Goal: Transaction & Acquisition: Book appointment/travel/reservation

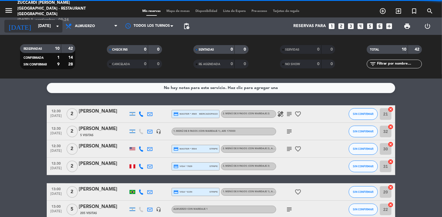
click at [44, 28] on input "[DATE]" at bounding box center [62, 26] width 55 height 10
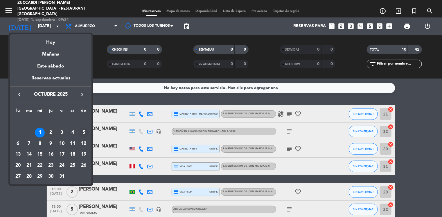
click at [84, 134] on div "5" at bounding box center [84, 133] width 10 height 10
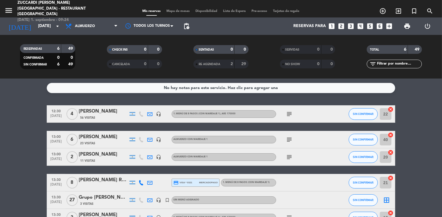
click at [24, 129] on bookings-row "12:30 [DATE] 4 [PERSON_NAME] 56 Visitas headset_mic 1. MENÚ DE 8 PASOS (con mar…" at bounding box center [221, 165] width 442 height 121
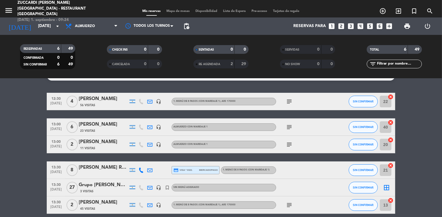
scroll to position [12, 0]
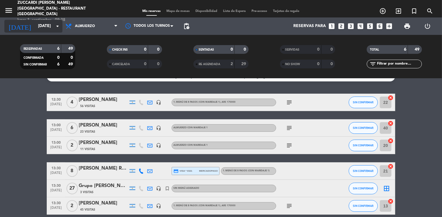
click at [42, 24] on input "[DATE]" at bounding box center [62, 26] width 55 height 10
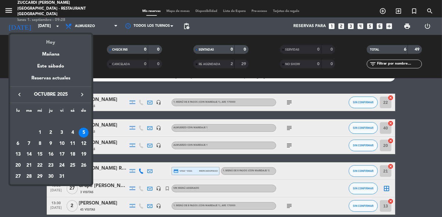
click at [52, 41] on div "Hoy" at bounding box center [50, 40] width 81 height 12
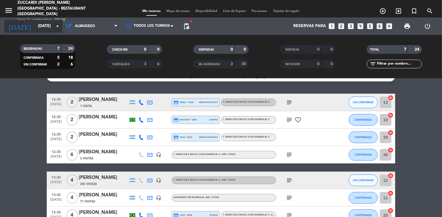
click at [44, 25] on input "[DATE]" at bounding box center [62, 26] width 55 height 10
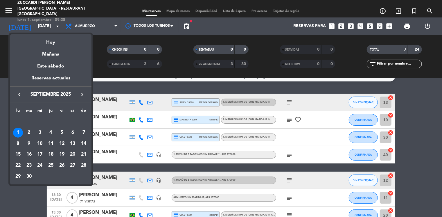
click at [21, 93] on icon "keyboard_arrow_left" at bounding box center [19, 94] width 7 height 7
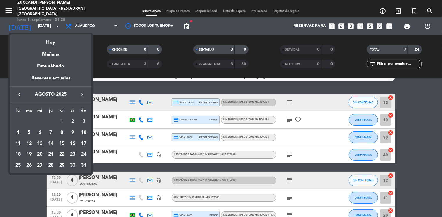
click at [82, 165] on div "31" at bounding box center [84, 165] width 10 height 10
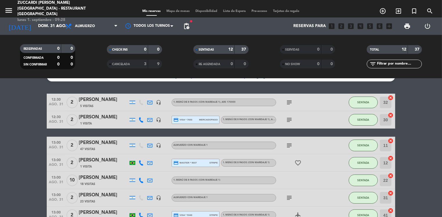
click at [21, 146] on bookings-row "12:30 [DATE] 2 [PERSON_NAME] 5 Visitas headset_mic 1. MENÚ DE 8 PASOS (con mari…" at bounding box center [221, 206] width 442 height 225
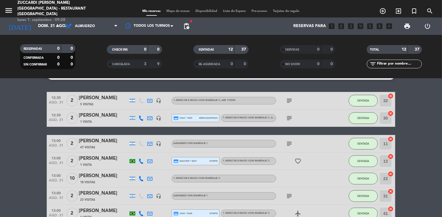
scroll to position [0, 0]
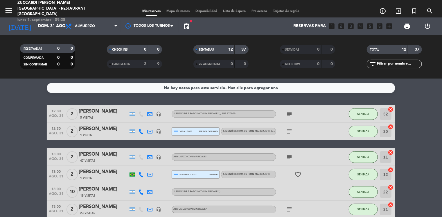
click at [127, 61] on div "CANCELADA" at bounding box center [121, 64] width 27 height 7
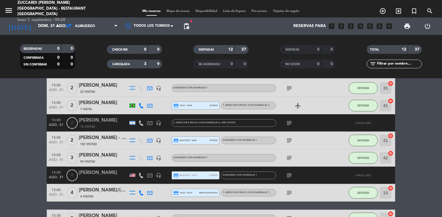
scroll to position [139, 0]
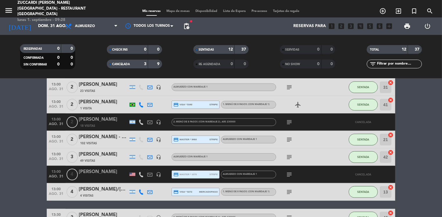
click at [289, 175] on icon "subject" at bounding box center [289, 174] width 7 height 7
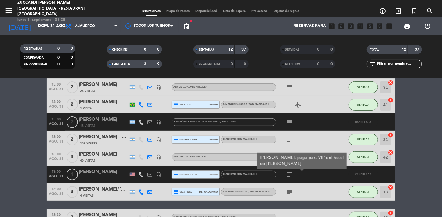
click at [29, 169] on bookings-row "12:30 [DATE] 3 [PERSON_NAME] headset_mic credit_card Esperando garantía 1. MENÚ…" at bounding box center [221, 105] width 442 height 278
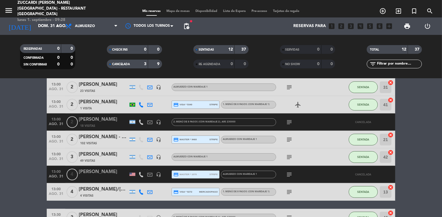
click at [120, 65] on span "CANCELADA" at bounding box center [121, 64] width 18 height 3
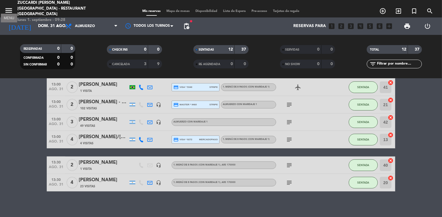
click at [7, 10] on icon "menu" at bounding box center [8, 10] width 9 height 9
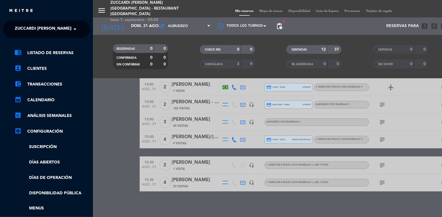
click at [75, 27] on span at bounding box center [76, 29] width 10 height 12
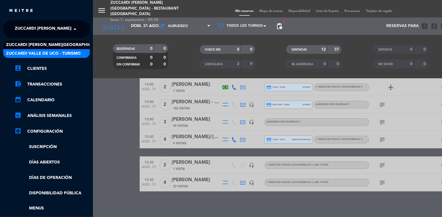
click at [78, 54] on span "Zuccardi Valle de Uco - Turismo" at bounding box center [43, 53] width 75 height 7
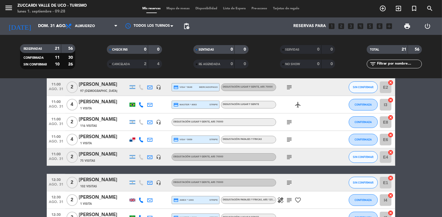
click at [17, 144] on bookings-row "09:30 [DATE] 4 [PERSON_NAME] 80 Visitas headset_mic Degustación Lugar y Gente ,…" at bounding box center [221, 161] width 442 height 390
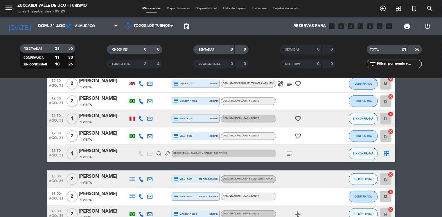
scroll to position [267, 0]
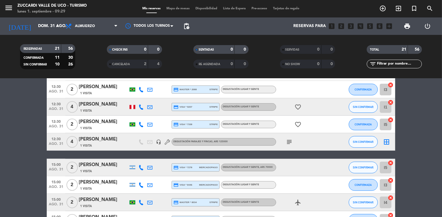
click at [290, 142] on icon "subject" at bounding box center [289, 141] width 7 height 7
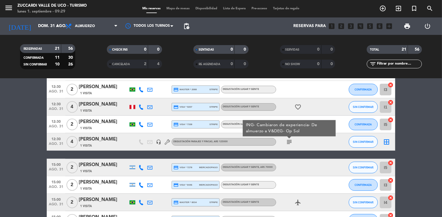
click at [28, 137] on bookings-row "09:30 [DATE] 4 [PERSON_NAME] 80 Visitas headset_mic Degustación Lugar y Gente ,…" at bounding box center [221, 33] width 442 height 390
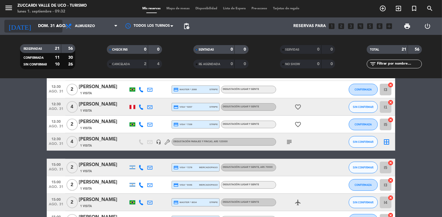
click at [50, 24] on input "dom. 31 ago." at bounding box center [62, 26] width 55 height 10
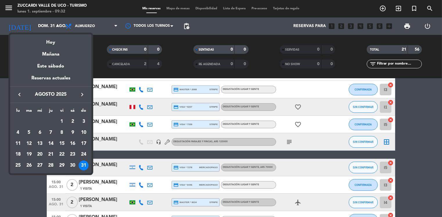
click at [82, 97] on icon "keyboard_arrow_right" at bounding box center [82, 94] width 7 height 7
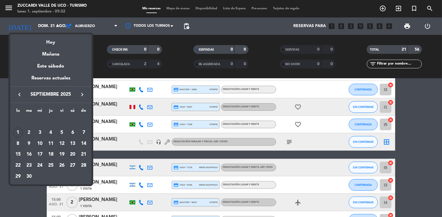
click at [72, 154] on div "20" at bounding box center [73, 154] width 10 height 10
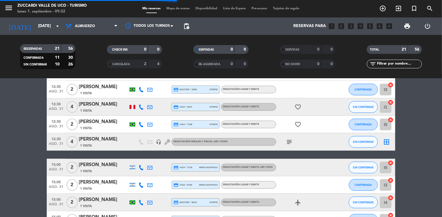
scroll to position [203, 0]
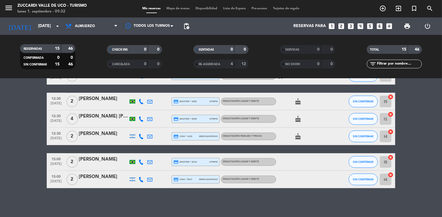
click at [28, 157] on bookings-row "09:30 [DATE] 4 [PERSON_NAME] 7 Visitas headset_mic Degustación Lugar y Gente , …" at bounding box center [221, 45] width 442 height 286
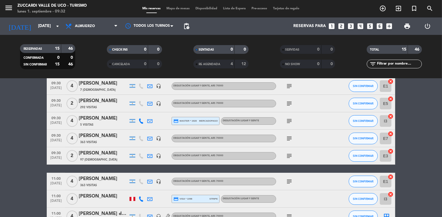
scroll to position [29, 0]
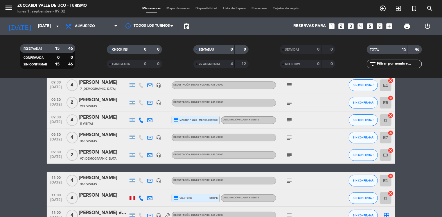
click at [19, 139] on bookings-row "09:30 [DATE] 4 [PERSON_NAME] 7 Visitas headset_mic Degustación Lugar y Gente , …" at bounding box center [221, 219] width 442 height 286
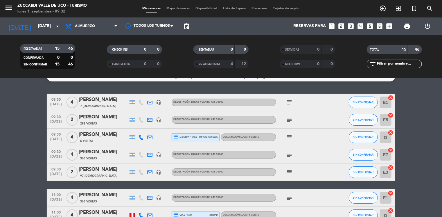
scroll to position [0, 0]
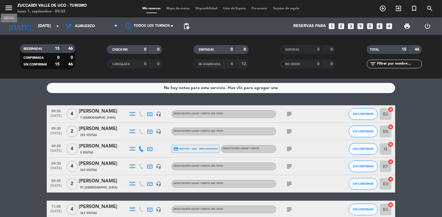
click at [10, 8] on icon "menu" at bounding box center [8, 7] width 9 height 9
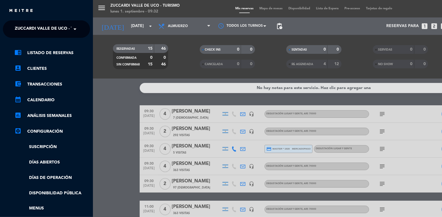
click at [55, 29] on span "Zuccardi Valle de Uco - Turismo" at bounding box center [52, 29] width 75 height 12
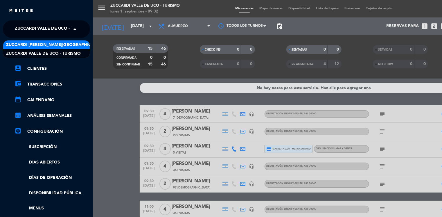
click at [77, 44] on span "Zuccardi [PERSON_NAME][GEOGRAPHIC_DATA] - Restaurant [GEOGRAPHIC_DATA]" at bounding box center [92, 45] width 173 height 7
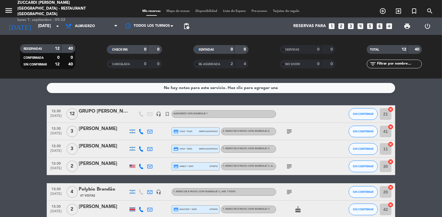
click at [20, 166] on bookings-row "12:30 [DATE] GRUPO [PERSON_NAME] headset_mic turned_in_not Almuerzo con maridaj…" at bounding box center [221, 213] width 442 height 217
click at [9, 7] on icon "menu" at bounding box center [8, 10] width 9 height 9
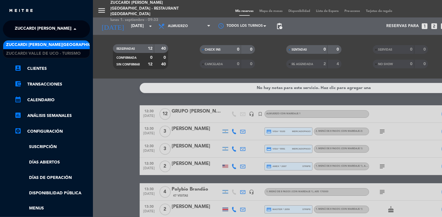
click at [68, 24] on span "Zuccardi [PERSON_NAME][GEOGRAPHIC_DATA] - Restaurant [GEOGRAPHIC_DATA]" at bounding box center [101, 29] width 173 height 12
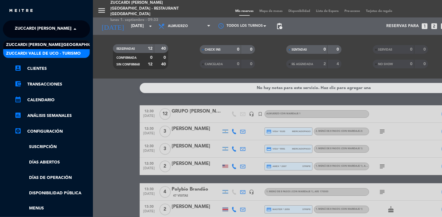
click at [76, 52] on span "Zuccardi Valle de Uco - Turismo" at bounding box center [43, 53] width 75 height 7
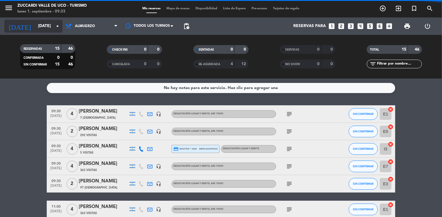
click at [39, 29] on input "[DATE]" at bounding box center [62, 26] width 55 height 10
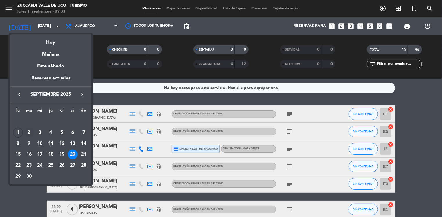
click at [29, 133] on div "2" at bounding box center [29, 133] width 10 height 10
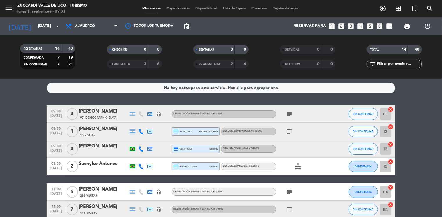
click at [7, 7] on icon "menu" at bounding box center [8, 7] width 9 height 9
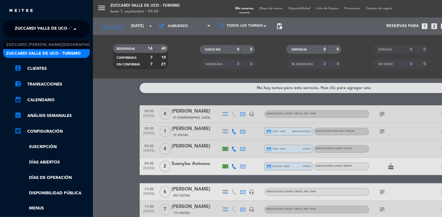
click at [56, 28] on span "Zuccardi Valle de Uco - Turismo" at bounding box center [52, 29] width 75 height 12
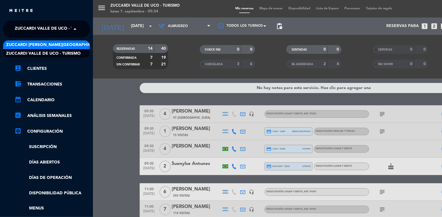
click at [78, 45] on span "Zuccardi [PERSON_NAME][GEOGRAPHIC_DATA] - Restaurant [GEOGRAPHIC_DATA]" at bounding box center [92, 45] width 173 height 7
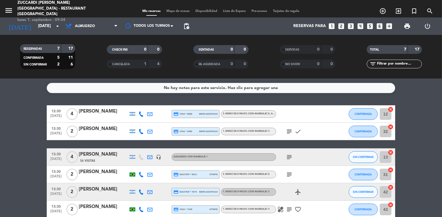
click at [136, 64] on div "1" at bounding box center [141, 64] width 12 height 7
click at [21, 136] on bookings-row "12:30 [DATE] 4 [PERSON_NAME] credit_card visa * 8889 mercadopago 3. MENÚ DE 8 P…" at bounding box center [221, 179] width 442 height 148
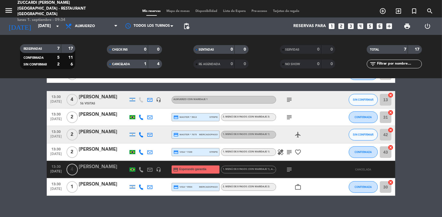
scroll to position [65, 0]
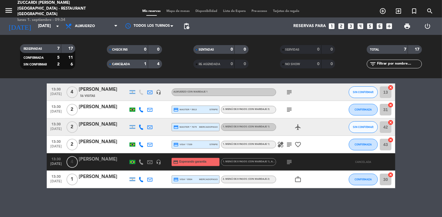
click at [288, 161] on icon "subject" at bounding box center [289, 161] width 7 height 7
click at [121, 67] on div "CANCELADA" at bounding box center [121, 64] width 27 height 7
click at [26, 151] on bookings-row "12:30 [DATE] 4 [PERSON_NAME] credit_card visa * 8889 mercadopago 3. MENÚ DE 8 P…" at bounding box center [221, 114] width 442 height 148
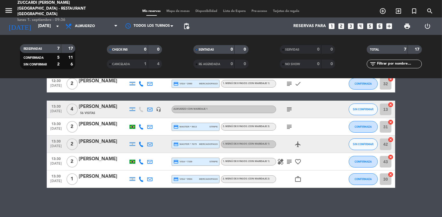
scroll to position [47, 0]
click at [10, 7] on icon "menu" at bounding box center [8, 10] width 9 height 9
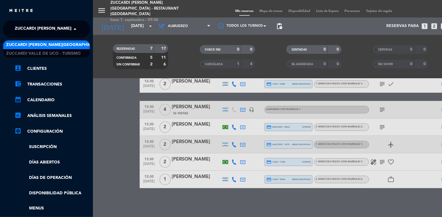
click at [64, 29] on span "Zuccardi [PERSON_NAME][GEOGRAPHIC_DATA] - Restaurant [GEOGRAPHIC_DATA]" at bounding box center [101, 29] width 173 height 12
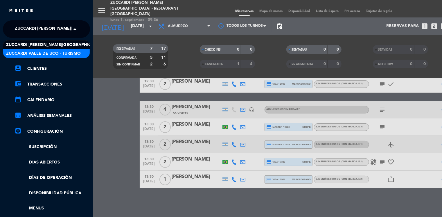
click at [81, 53] on div "Zuccardi Valle de Uco - Turismo" at bounding box center [46, 53] width 87 height 9
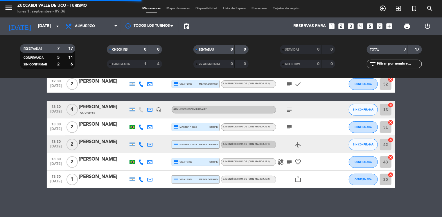
scroll to position [65, 0]
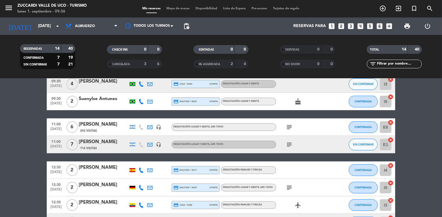
click at [22, 124] on bookings-row "09:30 [DATE] 4 [PERSON_NAME] 97 Visitas headset_mic Degustación Lugar y Gente ,…" at bounding box center [221, 174] width 442 height 268
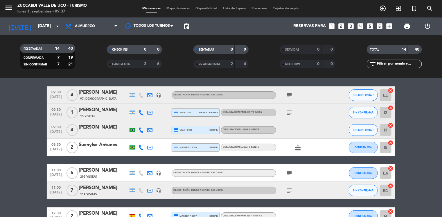
scroll to position [18, 0]
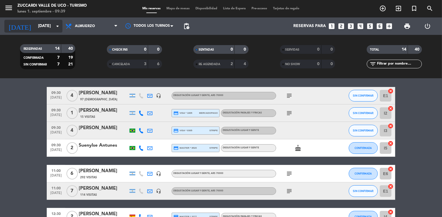
click at [46, 23] on input "[DATE]" at bounding box center [62, 26] width 55 height 10
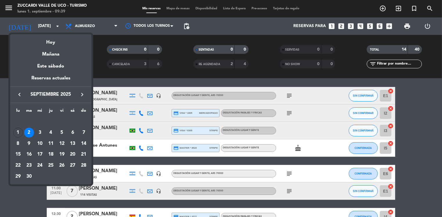
click at [82, 96] on icon "keyboard_arrow_right" at bounding box center [82, 94] width 7 height 7
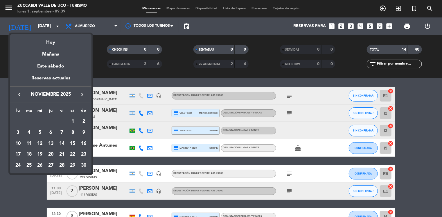
click at [82, 96] on icon "keyboard_arrow_right" at bounding box center [82, 94] width 7 height 7
click at [28, 177] on div "30" at bounding box center [29, 176] width 10 height 10
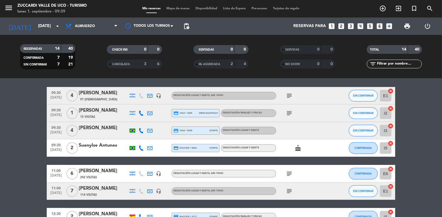
type input "[DATE]"
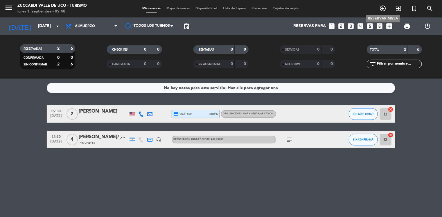
click at [385, 8] on icon "add_circle_outline" at bounding box center [382, 8] width 7 height 7
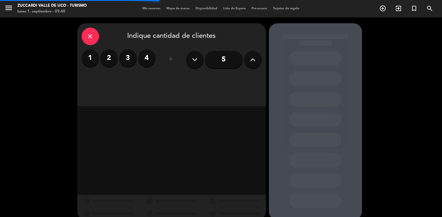
click at [251, 61] on icon at bounding box center [253, 59] width 6 height 9
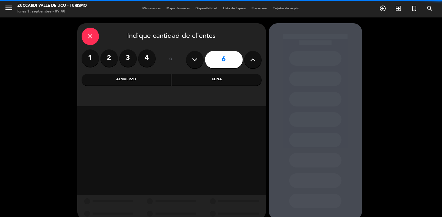
click at [251, 61] on icon at bounding box center [253, 59] width 6 height 9
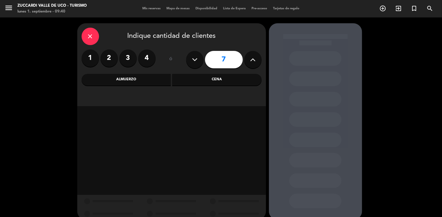
click at [251, 61] on icon at bounding box center [253, 59] width 6 height 9
type input "9"
click at [138, 84] on div "Almuerzo" at bounding box center [126, 80] width 89 height 12
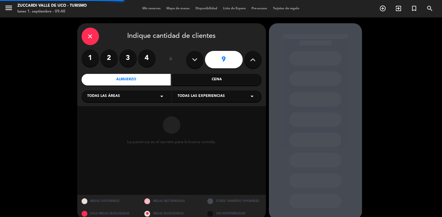
click at [123, 96] on div "Todas las áreas arrow_drop_down" at bounding box center [127, 96] width 90 height 12
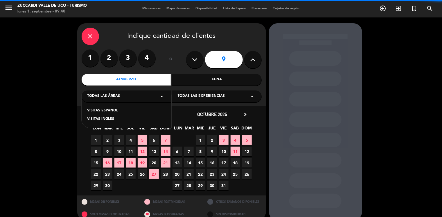
click at [108, 111] on div "VISITAS ESPANOL" at bounding box center [126, 111] width 78 height 6
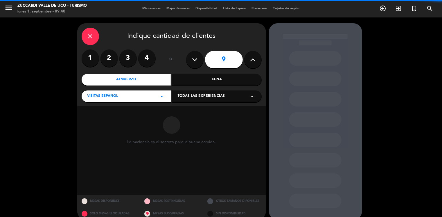
click at [181, 99] on span "Todas las experiencias" at bounding box center [201, 96] width 47 height 6
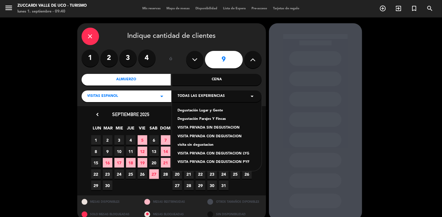
click at [85, 36] on div "close" at bounding box center [90, 36] width 17 height 17
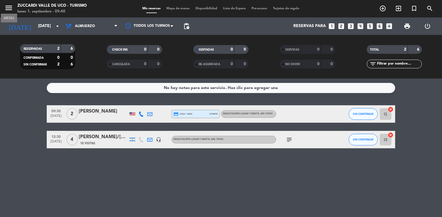
click at [9, 10] on icon "menu" at bounding box center [8, 7] width 9 height 9
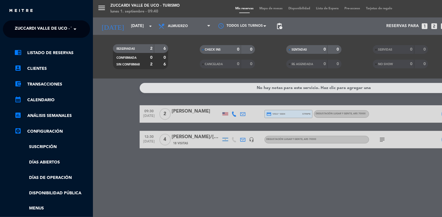
click at [43, 32] on span "Zuccardi Valle de Uco - Turismo" at bounding box center [52, 29] width 75 height 12
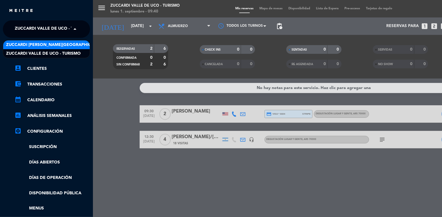
click at [72, 43] on span "Zuccardi [PERSON_NAME][GEOGRAPHIC_DATA] - Restaurant [GEOGRAPHIC_DATA]" at bounding box center [92, 45] width 173 height 7
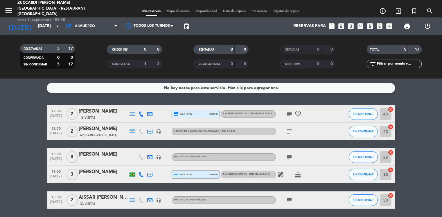
click at [20, 111] on bookings-row "12:30 [DATE] 2 [PERSON_NAME] 16 Visitas credit_card visa * 8792 stripe 1. MENÚ …" at bounding box center [221, 156] width 442 height 103
click at [382, 10] on icon "add_circle_outline" at bounding box center [382, 11] width 7 height 7
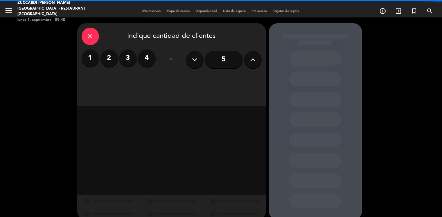
click at [248, 61] on button at bounding box center [252, 59] width 17 height 17
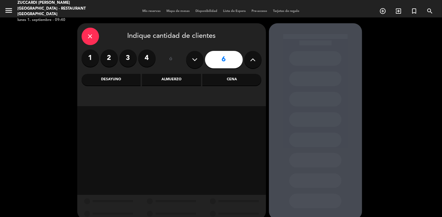
click at [248, 61] on button at bounding box center [252, 59] width 17 height 17
type input "9"
click at [180, 76] on div "Almuerzo" at bounding box center [171, 80] width 59 height 12
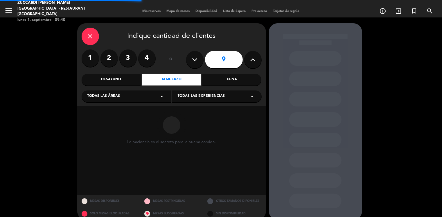
click at [124, 100] on div "Todas las áreas arrow_drop_down" at bounding box center [127, 96] width 90 height 12
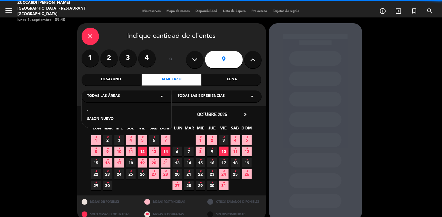
click at [96, 123] on div "- SALON NUEVO" at bounding box center [127, 111] width 90 height 33
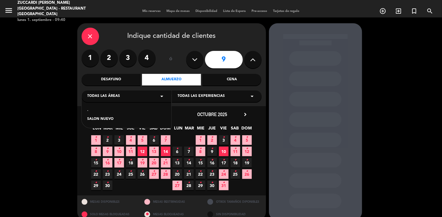
click at [101, 121] on div "SALON NUEVO" at bounding box center [126, 119] width 78 height 6
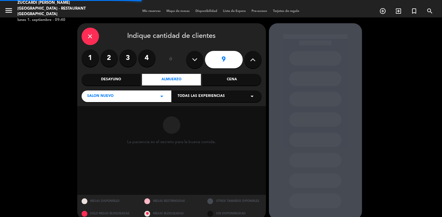
click at [185, 96] on span "Todas las experiencias" at bounding box center [201, 96] width 47 height 6
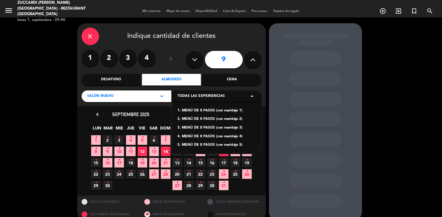
click at [202, 110] on div "1. MENÚ DE 8 PASOS (con maridaje 1)" at bounding box center [217, 111] width 78 height 6
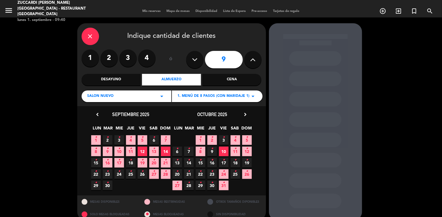
click at [245, 116] on icon "chevron_right" at bounding box center [246, 114] width 6 height 6
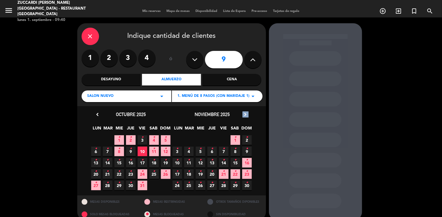
click at [245, 116] on icon "chevron_right" at bounding box center [246, 114] width 6 height 6
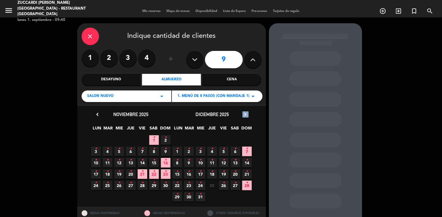
click at [245, 116] on icon "chevron_right" at bounding box center [246, 114] width 6 height 6
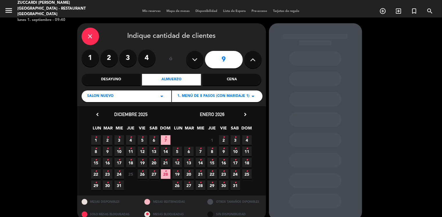
click at [106, 187] on span "30 •" at bounding box center [108, 185] width 10 height 10
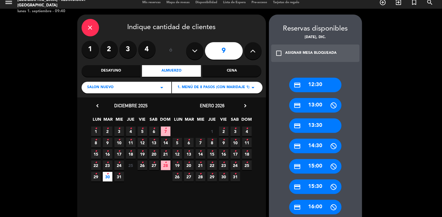
click at [315, 124] on div "credit_card 13:30" at bounding box center [315, 125] width 52 height 15
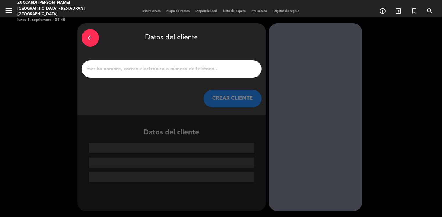
click at [189, 67] on input "1" at bounding box center [171, 69] width 171 height 8
paste input "[PERSON_NAME] & Napach"
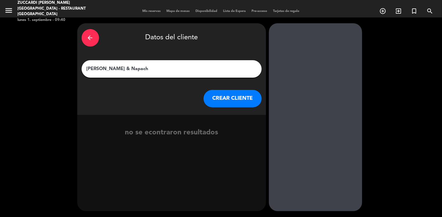
type input "[PERSON_NAME] & Napach"
click at [214, 97] on button "CREAR CLIENTE" at bounding box center [233, 98] width 58 height 17
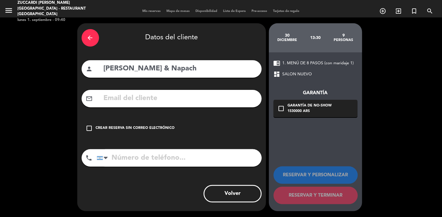
click at [114, 100] on input "text" at bounding box center [180, 98] width 154 height 12
paste input "[EMAIL_ADDRESS][DOMAIN_NAME]"
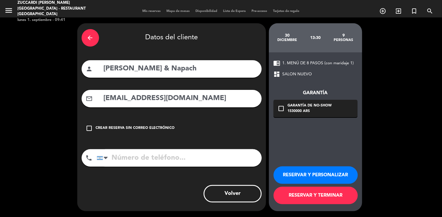
type input "[EMAIL_ADDRESS][DOMAIN_NAME]"
click at [89, 41] on icon "arrow_back" at bounding box center [90, 37] width 7 height 7
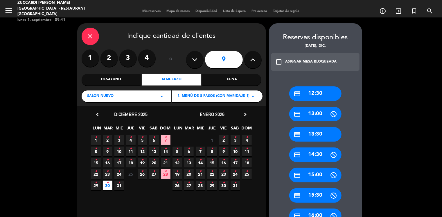
click at [211, 99] on div "1. MENÚ DE 8 PASOS (con maridaje 1) arrow_drop_down" at bounding box center [217, 96] width 91 height 12
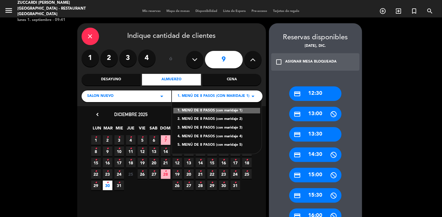
click at [217, 120] on div "2. MENÚ DE 8 PASOS (con maridaje 2)" at bounding box center [217, 119] width 78 height 6
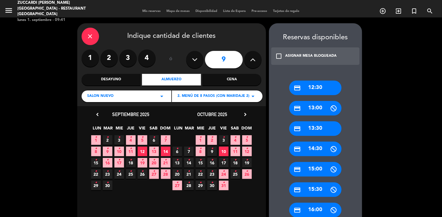
click at [244, 113] on icon "chevron_right" at bounding box center [246, 114] width 6 height 6
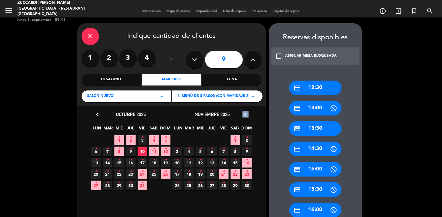
click at [244, 113] on icon "chevron_right" at bounding box center [246, 114] width 6 height 6
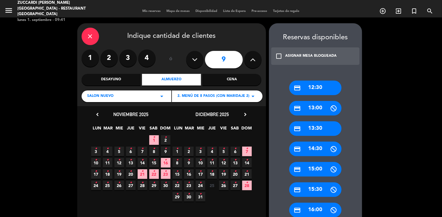
click at [190, 197] on icon "•" at bounding box center [189, 193] width 2 height 9
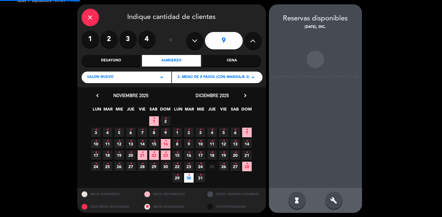
scroll to position [20, 0]
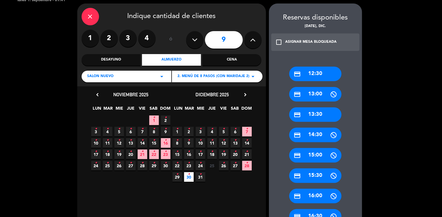
click at [315, 110] on div "credit_card 13:30" at bounding box center [315, 114] width 52 height 15
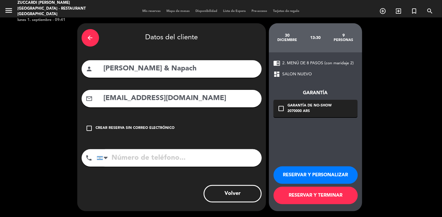
click at [312, 178] on button "RESERVAR Y PERSONALIZAR" at bounding box center [316, 174] width 84 height 17
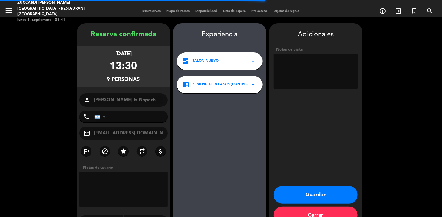
scroll to position [15, 0]
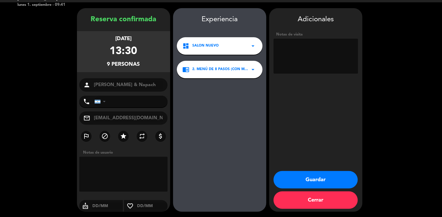
click at [317, 56] on textarea at bounding box center [316, 56] width 85 height 35
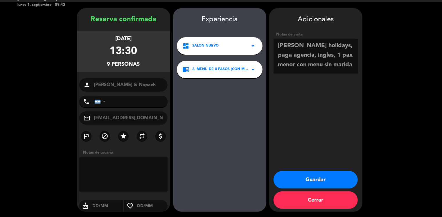
scroll to position [4, 0]
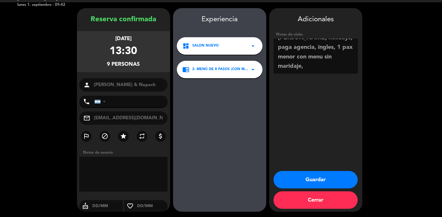
paste textarea "IMPORTANTE FACTURACIÓN: Explora Argentina SAS Dirección: [STREET_ADDRESS][PERSO…"
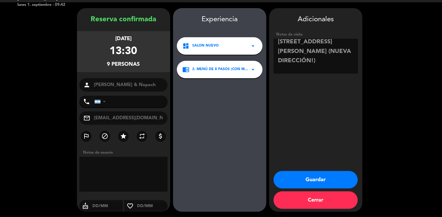
scroll to position [127, 0]
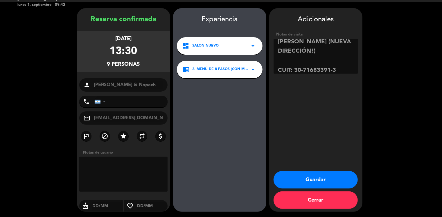
click at [309, 52] on textarea at bounding box center [316, 56] width 85 height 35
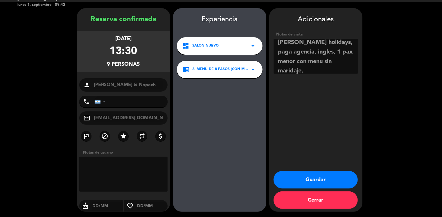
type textarea "[PERSON_NAME] holidays, paga agencia, ingles, 1 pax menor con menu sin maridaje…"
click at [310, 177] on button "Guardar" at bounding box center [316, 179] width 84 height 17
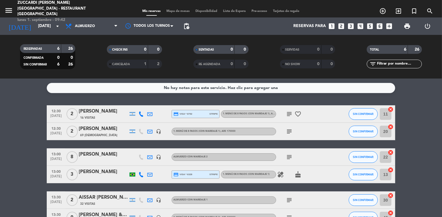
click at [14, 157] on bookings-row "12:30 [DATE] 2 [PERSON_NAME] 16 Visitas credit_card visa * 8792 stripe 1. MENÚ …" at bounding box center [221, 165] width 442 height 121
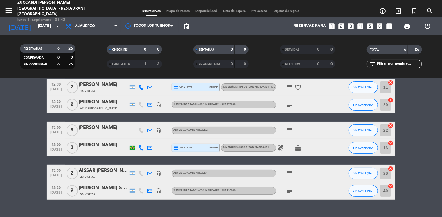
scroll to position [35, 0]
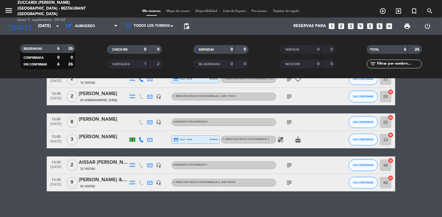
click at [288, 182] on icon "subject" at bounding box center [289, 182] width 7 height 7
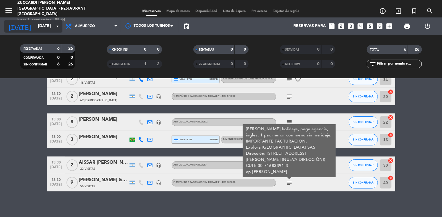
click at [39, 29] on input "[DATE]" at bounding box center [62, 26] width 55 height 10
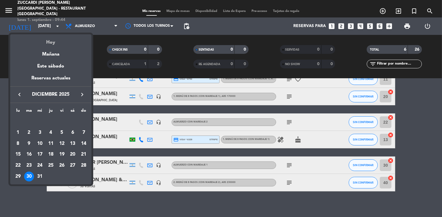
click at [49, 43] on div "Hoy" at bounding box center [50, 40] width 81 height 12
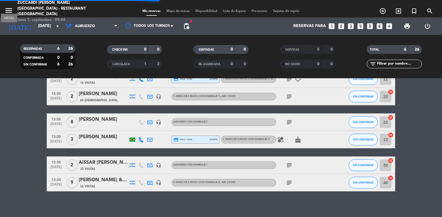
click at [9, 6] on icon "menu" at bounding box center [8, 10] width 9 height 9
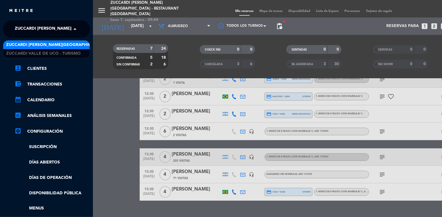
click at [69, 28] on span "Zuccardi [PERSON_NAME][GEOGRAPHIC_DATA] - Restaurant [GEOGRAPHIC_DATA]" at bounding box center [101, 29] width 173 height 12
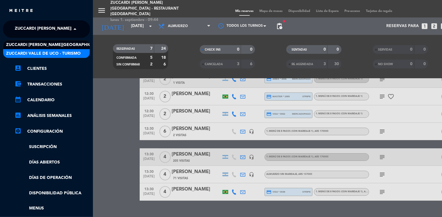
click at [80, 55] on div "Zuccardi Valle de Uco - Turismo" at bounding box center [46, 53] width 87 height 9
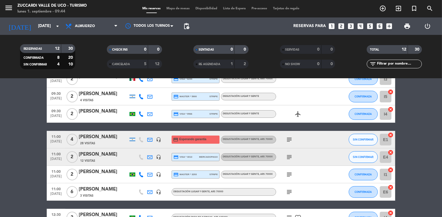
click at [25, 137] on bookings-row "09:30 [DATE] 2 [PERSON_NAME] credit_card visa * 6244 stripe Degustación Lugar y…" at bounding box center [221, 187] width 442 height 234
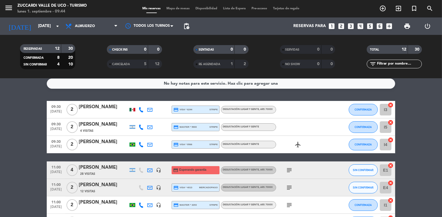
scroll to position [0, 0]
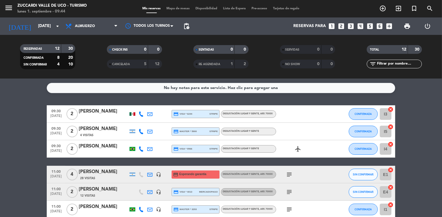
click at [128, 64] on span "CANCELADA" at bounding box center [121, 64] width 18 height 3
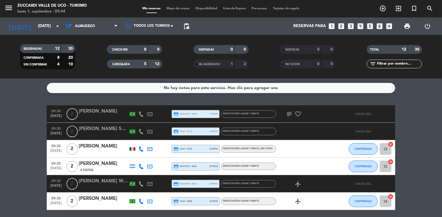
click at [289, 114] on icon "subject" at bounding box center [289, 113] width 7 height 7
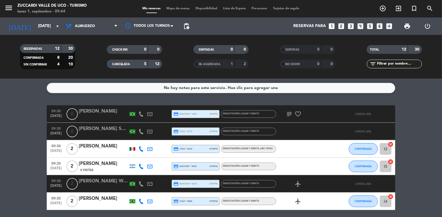
click at [92, 110] on div "[PERSON_NAME]" at bounding box center [103, 111] width 49 height 8
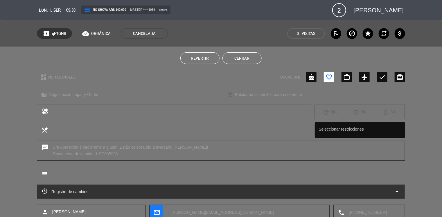
click at [121, 191] on div "Registro de cambios arrow_drop_down" at bounding box center [221, 191] width 359 height 7
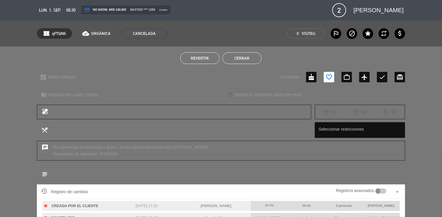
click at [245, 59] on button "Cerrar" at bounding box center [242, 58] width 39 height 12
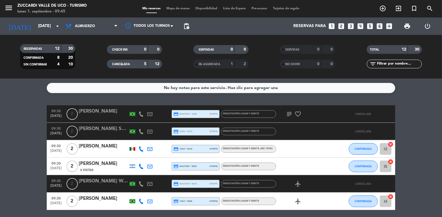
click at [116, 65] on span "CANCELADA" at bounding box center [121, 64] width 18 height 3
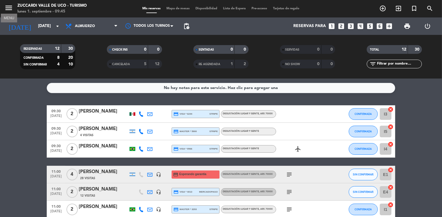
click at [7, 6] on icon "menu" at bounding box center [8, 7] width 9 height 9
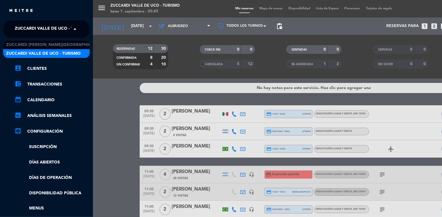
click at [72, 28] on span at bounding box center [76, 29] width 10 height 12
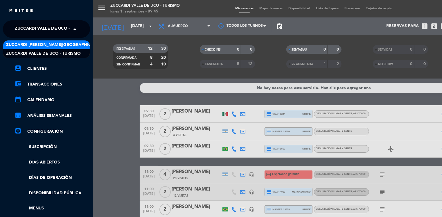
click at [80, 46] on span "Zuccardi [PERSON_NAME][GEOGRAPHIC_DATA] - Restaurant [GEOGRAPHIC_DATA]" at bounding box center [92, 45] width 173 height 7
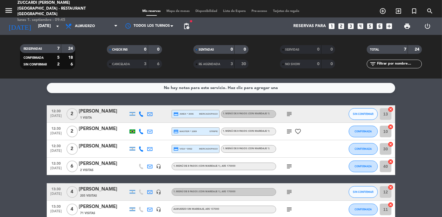
click at [26, 134] on bookings-row "12:30 [DATE] 2 [PERSON_NAME] 1 Visita credit_card amex * 3006 mercadopago 1. ME…" at bounding box center [221, 170] width 442 height 130
click at [288, 132] on icon "subject" at bounding box center [289, 131] width 7 height 7
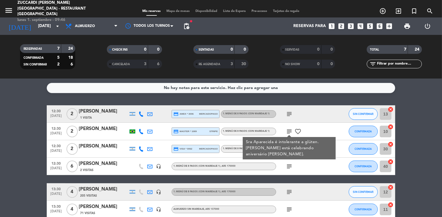
click at [29, 143] on bookings-row "12:30 [DATE] 2 [PERSON_NAME] 1 Visita credit_card amex * 3006 mercadopago 1. ME…" at bounding box center [221, 170] width 442 height 130
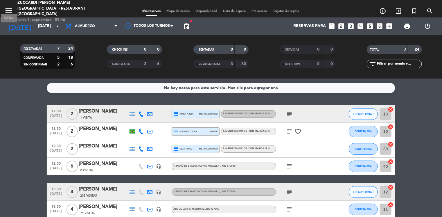
click at [9, 8] on icon "menu" at bounding box center [8, 10] width 9 height 9
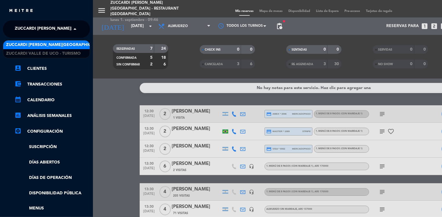
click at [67, 31] on span "Zuccardi [PERSON_NAME][GEOGRAPHIC_DATA] - Restaurant [GEOGRAPHIC_DATA]" at bounding box center [101, 29] width 173 height 12
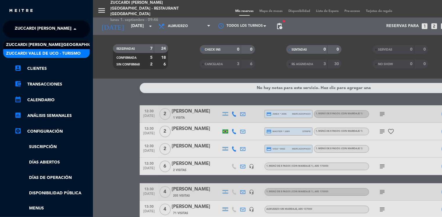
click at [79, 54] on span "Zuccardi Valle de Uco - Turismo" at bounding box center [43, 53] width 75 height 7
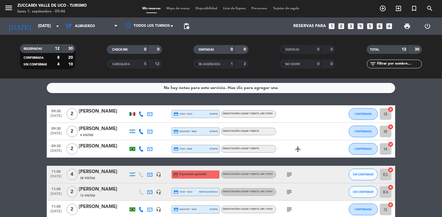
click at [40, 26] on input "[DATE]" at bounding box center [62, 26] width 55 height 10
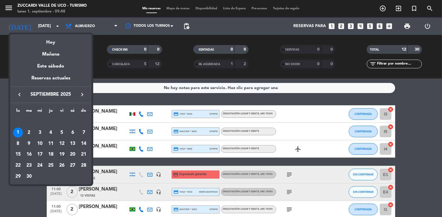
click at [63, 154] on div "19" at bounding box center [62, 154] width 10 height 10
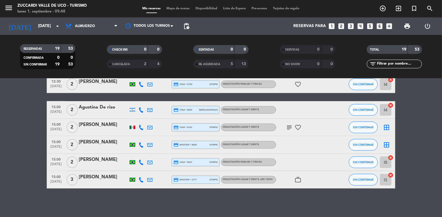
scroll to position [273, 0]
click at [101, 141] on div "[PERSON_NAME]" at bounding box center [103, 142] width 49 height 8
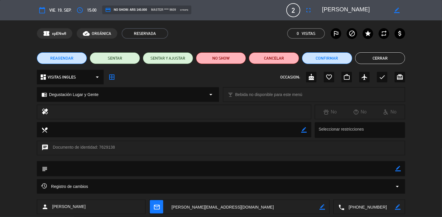
click at [392, 58] on button "Cerrar" at bounding box center [380, 58] width 50 height 12
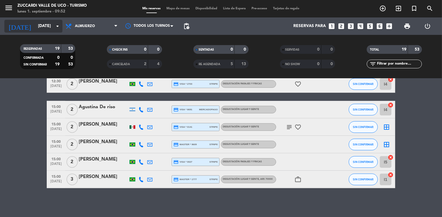
click at [44, 22] on input "[DATE]" at bounding box center [62, 26] width 55 height 10
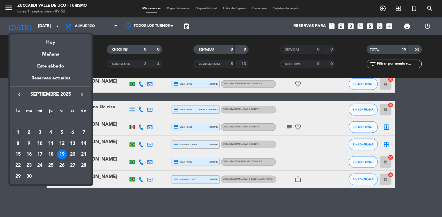
click at [30, 164] on div "23" at bounding box center [29, 165] width 10 height 10
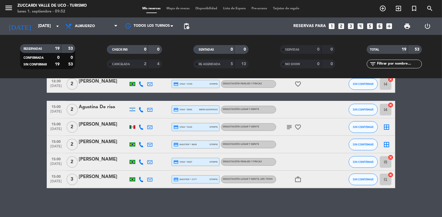
type input "[DATE]"
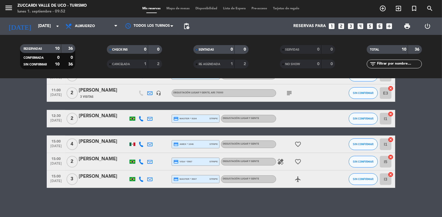
scroll to position [116, 0]
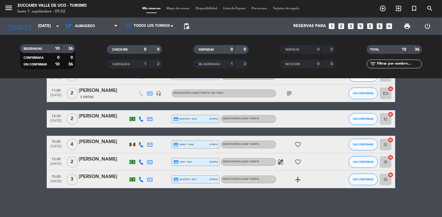
click at [16, 99] on bookings-row "09:30 [DATE] 3 [PERSON_NAME] 2 Visitas credit_card master * 4633 mercadopago De…" at bounding box center [221, 88] width 442 height 199
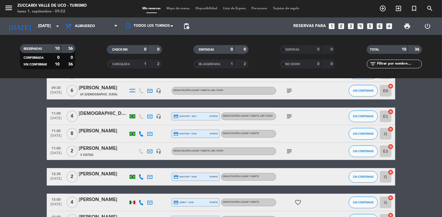
scroll to position [58, 0]
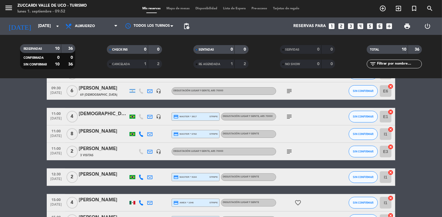
click at [340, 26] on icon "looks_two" at bounding box center [342, 26] width 8 height 8
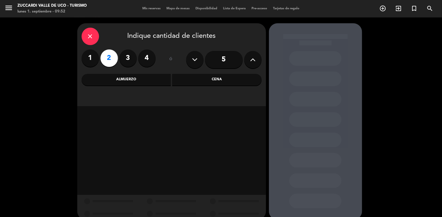
click at [139, 79] on div "Almuerzo" at bounding box center [126, 80] width 89 height 12
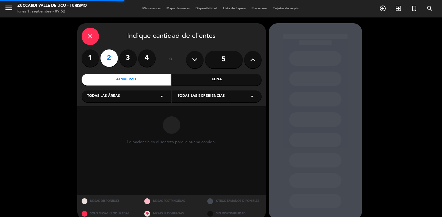
click at [127, 94] on div "Todas las áreas arrow_drop_down" at bounding box center [127, 96] width 90 height 12
click at [109, 110] on div "VISITAS ESPANOL" at bounding box center [126, 111] width 78 height 6
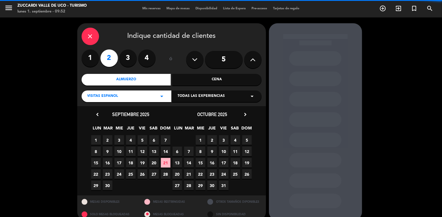
click at [182, 94] on span "Todas las experiencias" at bounding box center [201, 96] width 47 height 6
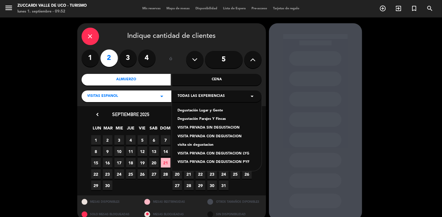
click at [194, 112] on div "Degustación Lugar y Gente" at bounding box center [217, 111] width 78 height 6
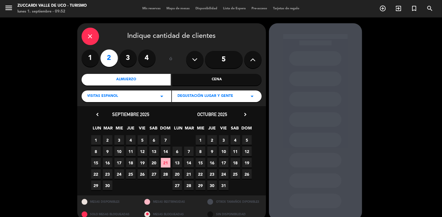
click at [105, 177] on span "23" at bounding box center [108, 174] width 10 height 10
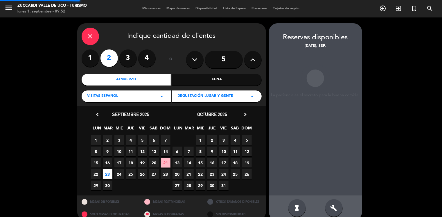
scroll to position [9, 0]
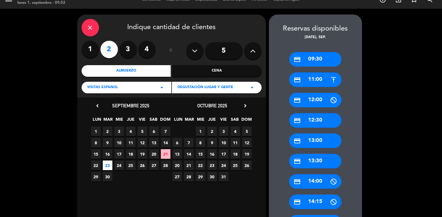
click at [318, 80] on div "credit_card 11:00" at bounding box center [315, 79] width 52 height 15
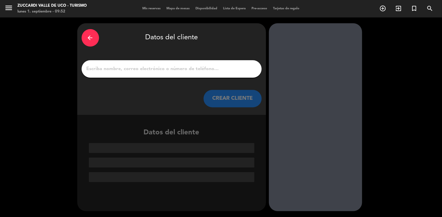
click at [183, 69] on input "1" at bounding box center [171, 69] width 171 height 8
paste input "[PERSON_NAME]"
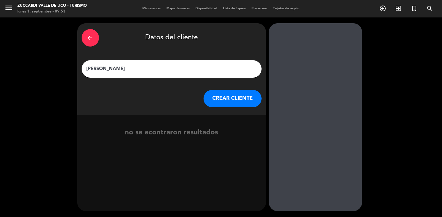
type input "[PERSON_NAME]"
click at [212, 100] on button "CREAR CLIENTE" at bounding box center [233, 98] width 58 height 17
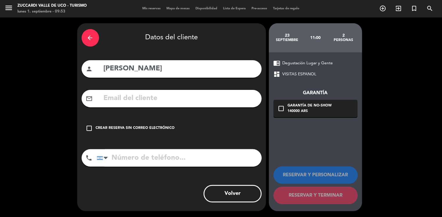
click at [119, 98] on input "text" at bounding box center [180, 98] width 154 height 12
paste input "[EMAIL_ADDRESS][DOMAIN_NAME]"
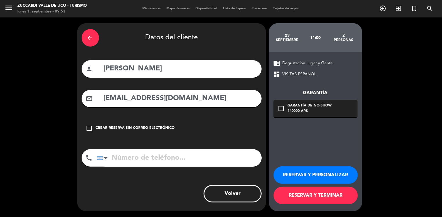
type input "[EMAIL_ADDRESS][DOMAIN_NAME]"
click at [302, 173] on button "RESERVAR Y PERSONALIZAR" at bounding box center [316, 174] width 84 height 17
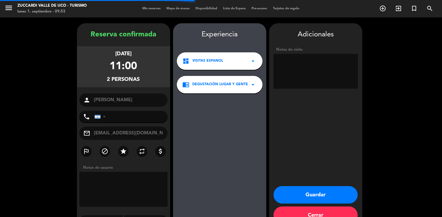
scroll to position [15, 0]
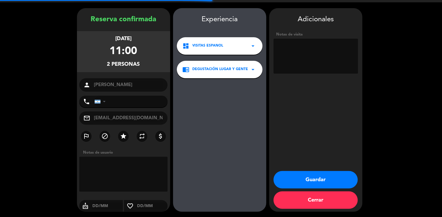
click at [298, 57] on textarea at bounding box center [316, 56] width 85 height 35
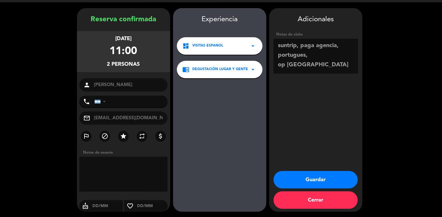
type textarea "suntrip, paga agencia, portugues, op [GEOGRAPHIC_DATA]"
click at [294, 178] on button "Guardar" at bounding box center [316, 179] width 84 height 17
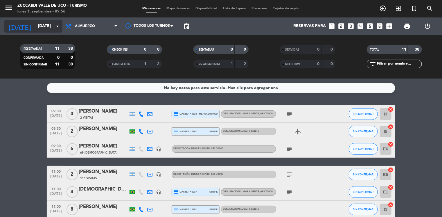
click at [48, 24] on input "[DATE]" at bounding box center [62, 26] width 55 height 10
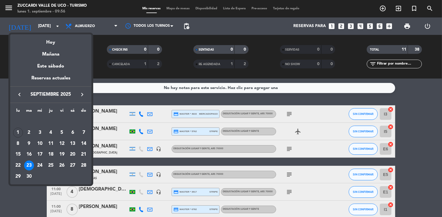
click at [83, 94] on icon "keyboard_arrow_right" at bounding box center [82, 94] width 7 height 7
click at [51, 165] on div "23" at bounding box center [51, 165] width 10 height 10
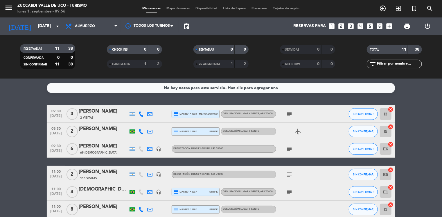
type input "[DEMOGRAPHIC_DATA][DATE]"
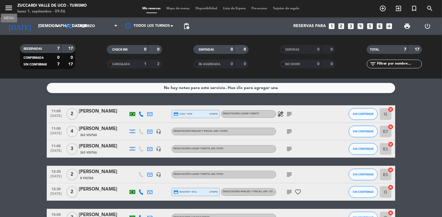
click at [4, 11] on icon "menu" at bounding box center [8, 7] width 9 height 9
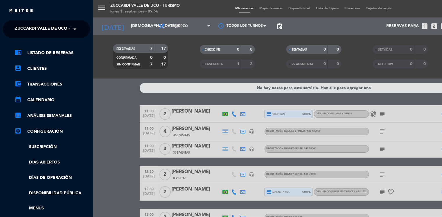
click at [41, 26] on span "Zuccardi Valle de Uco - Turismo" at bounding box center [52, 29] width 75 height 12
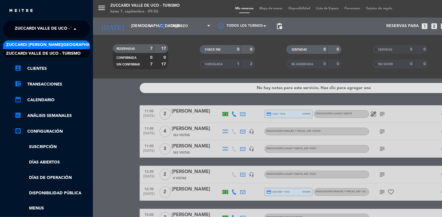
click at [77, 46] on span "Zuccardi [PERSON_NAME][GEOGRAPHIC_DATA] - Restaurant [GEOGRAPHIC_DATA]" at bounding box center [92, 45] width 173 height 7
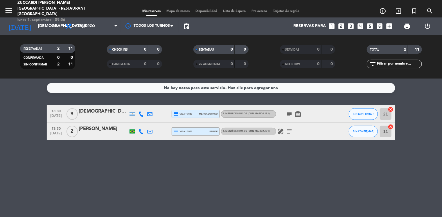
click at [24, 133] on bookings-row "13:30 [DATE] 9 [PERSON_NAME] credit_card visa * 7550 mercadopago 1. MENÚ DE 8 P…" at bounding box center [221, 122] width 442 height 35
click at [32, 105] on div "No hay notas para este servicio. Haz clic para agregar una 13:30 [DATE] 9 [PERS…" at bounding box center [221, 147] width 442 height 138
click at [339, 26] on icon "looks_two" at bounding box center [342, 26] width 8 height 8
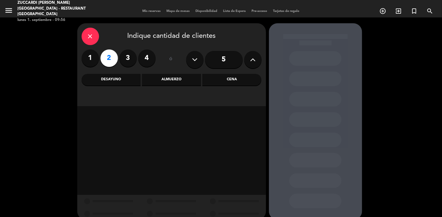
click at [164, 82] on div "Almuerzo" at bounding box center [171, 80] width 59 height 12
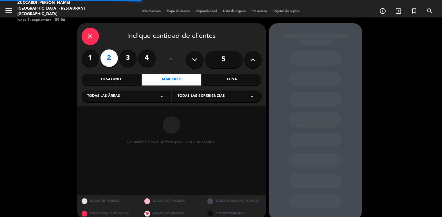
click at [127, 99] on div "Todas las áreas arrow_drop_down" at bounding box center [127, 96] width 90 height 12
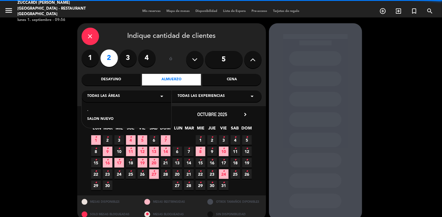
click at [105, 119] on div "SALON NUEVO" at bounding box center [126, 119] width 78 height 6
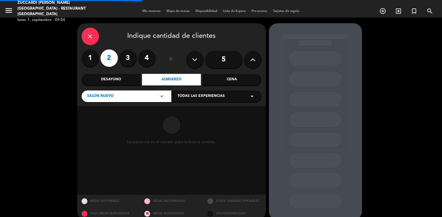
click at [182, 96] on span "Todas las experiencias" at bounding box center [201, 96] width 47 height 6
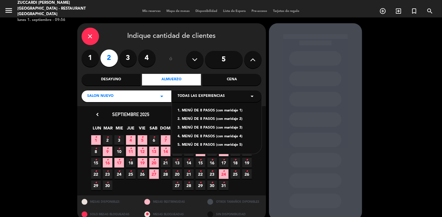
click at [208, 119] on div "2. MENÚ DE 8 PASOS (con maridaje 2)" at bounding box center [217, 119] width 78 height 6
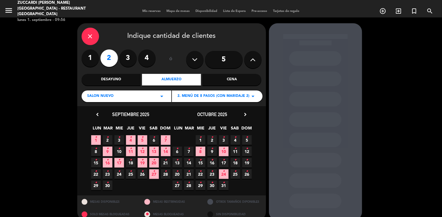
click at [212, 175] on icon "•" at bounding box center [212, 170] width 2 height 9
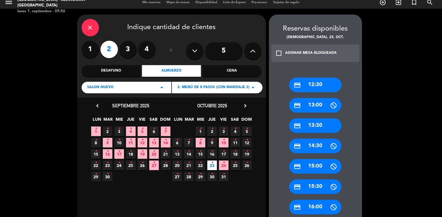
click at [314, 84] on div "credit_card 12:30" at bounding box center [315, 85] width 52 height 15
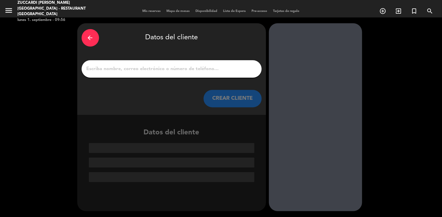
scroll to position [0, 0]
click at [160, 69] on input "1" at bounding box center [171, 69] width 171 height 8
paste input "[PERSON_NAME]"
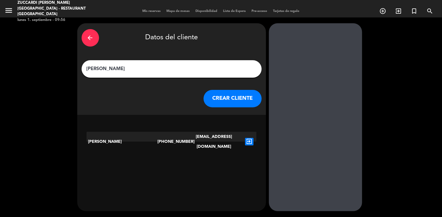
type input "[PERSON_NAME]"
click at [213, 101] on button "CREAR CLIENTE" at bounding box center [233, 98] width 58 height 17
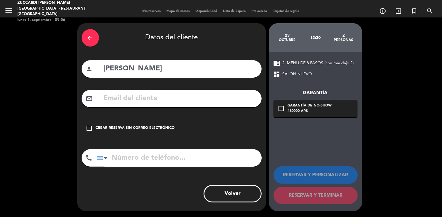
click at [141, 96] on input "text" at bounding box center [180, 98] width 154 height 12
paste input "[EMAIL_ADDRESS][DOMAIN_NAME]"
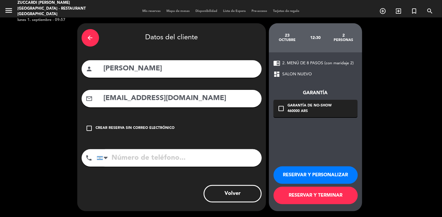
type input "[EMAIL_ADDRESS][DOMAIN_NAME]"
click at [295, 176] on button "RESERVAR Y PERSONALIZAR" at bounding box center [316, 174] width 84 height 17
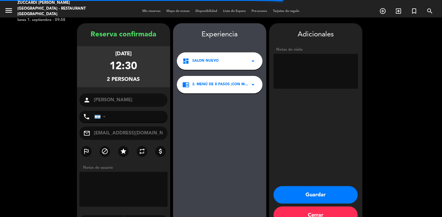
scroll to position [15, 0]
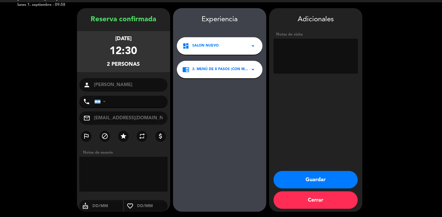
click at [308, 58] on textarea at bounding box center [316, 56] width 85 height 35
type textarea "vtr, paga agencia, op [PERSON_NAME]"
click at [285, 177] on button "Guardar" at bounding box center [316, 179] width 84 height 17
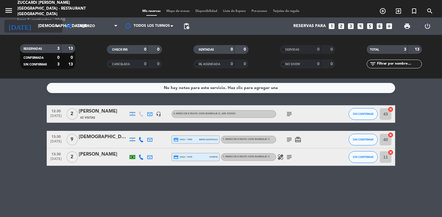
click at [38, 26] on input "[DEMOGRAPHIC_DATA][DATE]" at bounding box center [62, 26] width 55 height 10
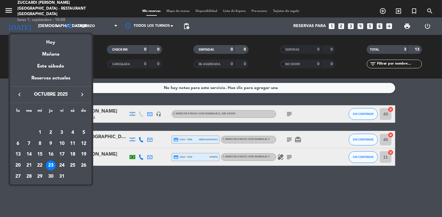
click at [20, 96] on icon "keyboard_arrow_left" at bounding box center [19, 94] width 7 height 7
click at [39, 135] on div "3" at bounding box center [40, 133] width 10 height 10
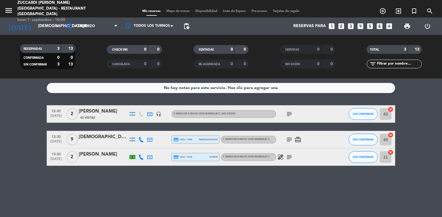
type input "[DATE]"
